Goal: Find specific page/section: Find specific page/section

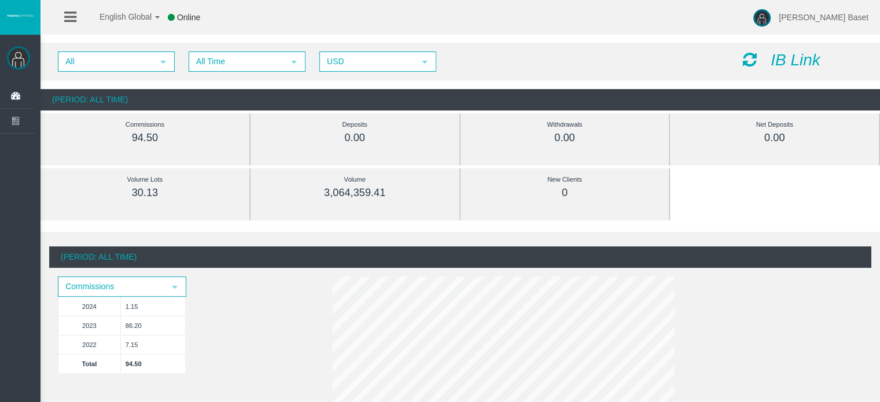
click at [550, 270] on div "(Period: All Time) Commissions select 2024 1.15 2023 86.20 2022 7.15 Total 94.50" at bounding box center [460, 350] width 823 height 206
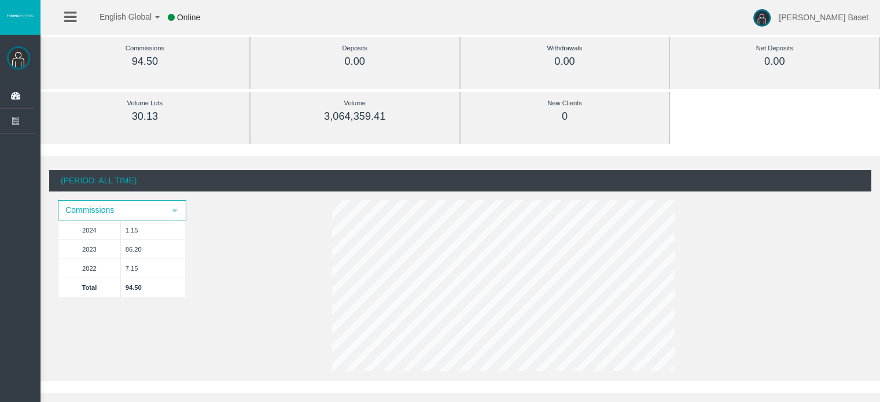
click at [435, 156] on div "(Period: All Time) Commissions select 2024 1.15 2023 86.20 2022 7.15 Total 94.50" at bounding box center [461, 269] width 840 height 226
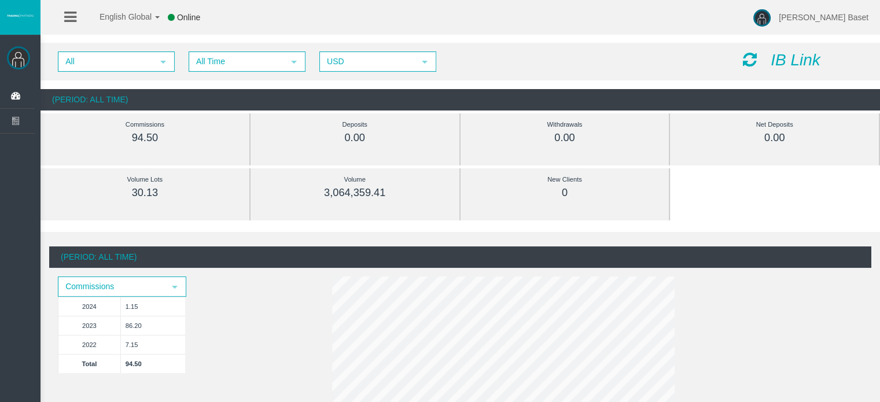
click at [238, 97] on div "(Period: All Time)" at bounding box center [461, 99] width 840 height 21
click at [76, 23] on li at bounding box center [70, 17] width 18 height 35
click at [71, 13] on icon at bounding box center [70, 17] width 12 height 14
